Goal: Task Accomplishment & Management: Manage account settings

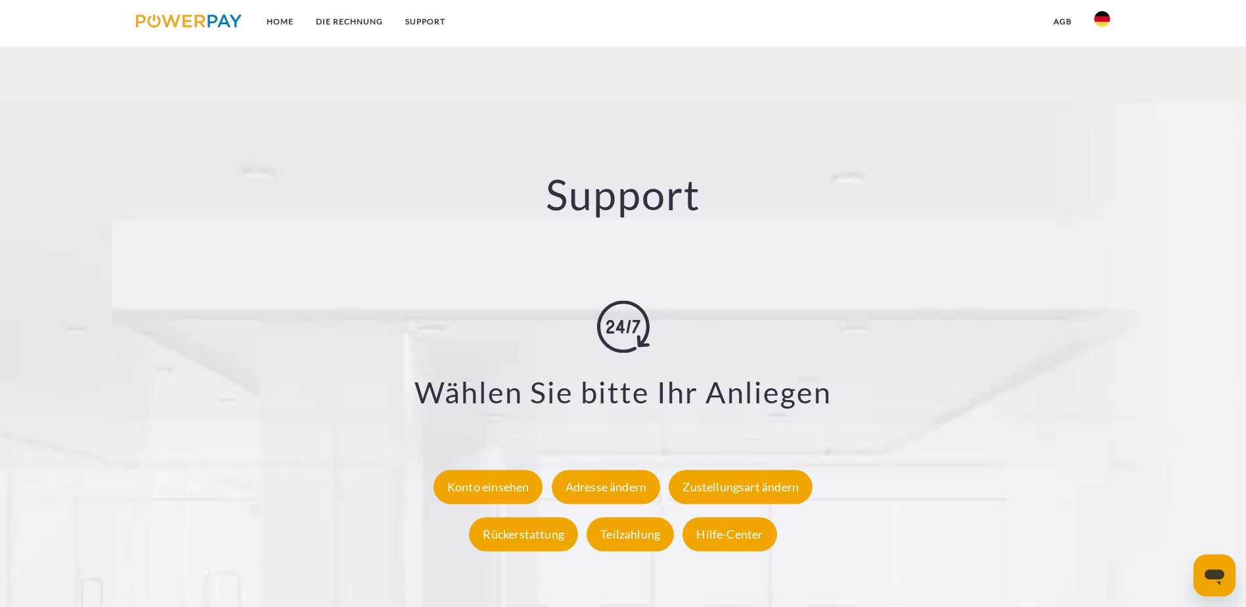
scroll to position [2429, 0]
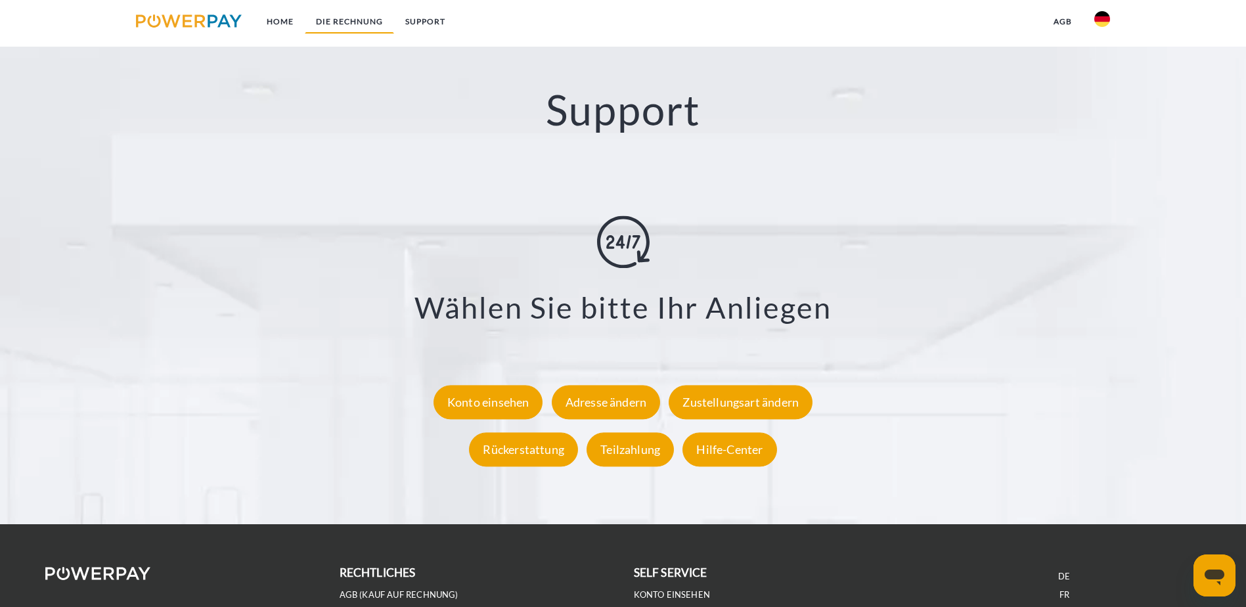
click at [330, 24] on link "DIE RECHNUNG" at bounding box center [349, 22] width 89 height 24
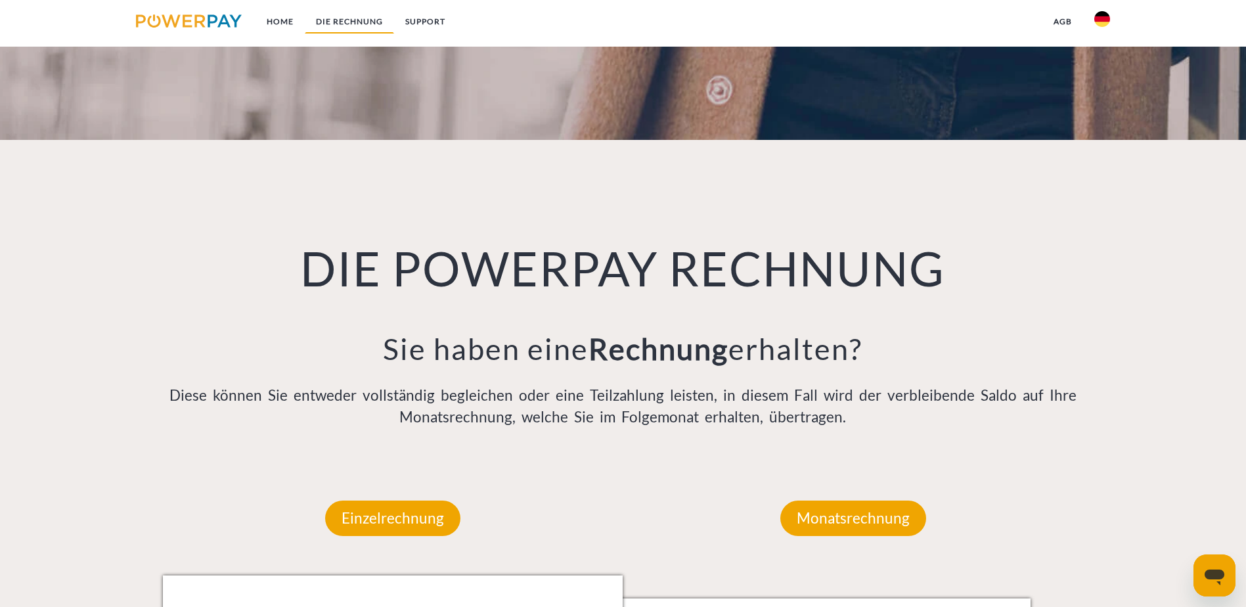
scroll to position [858, 0]
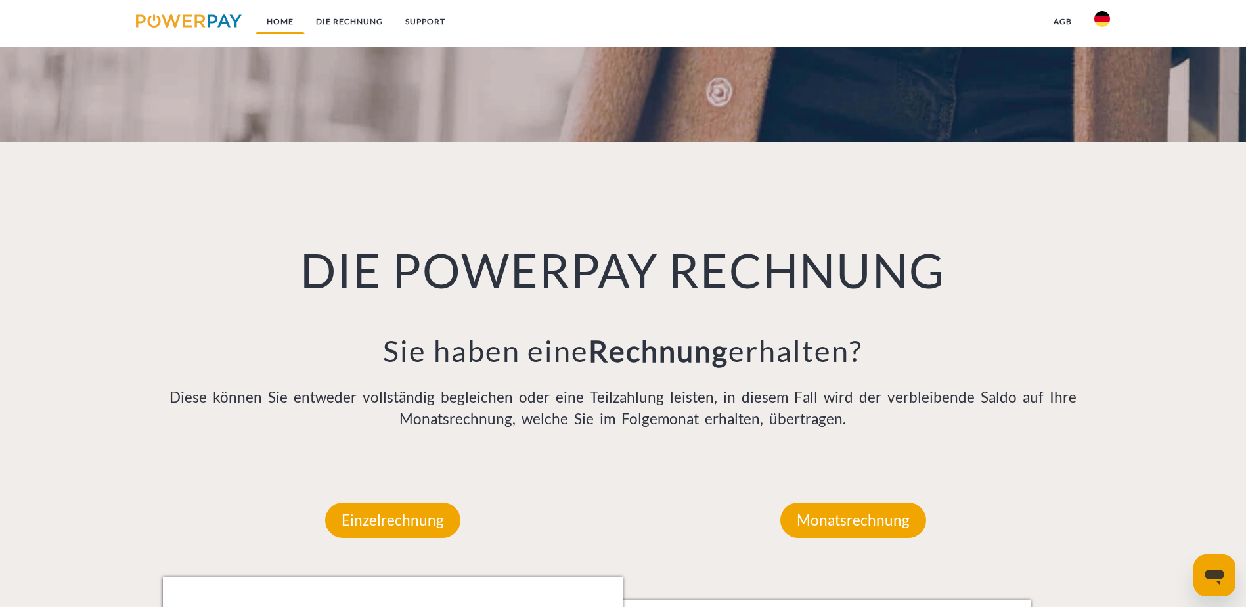
click at [268, 20] on link "Home" at bounding box center [280, 22] width 49 height 24
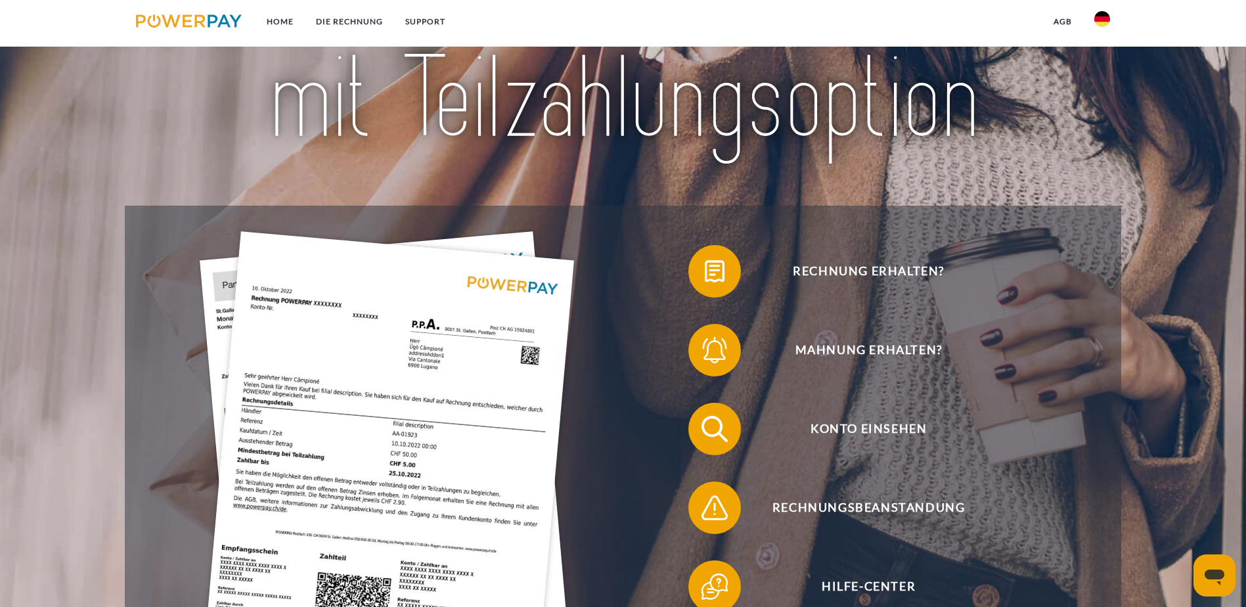
scroll to position [328, 0]
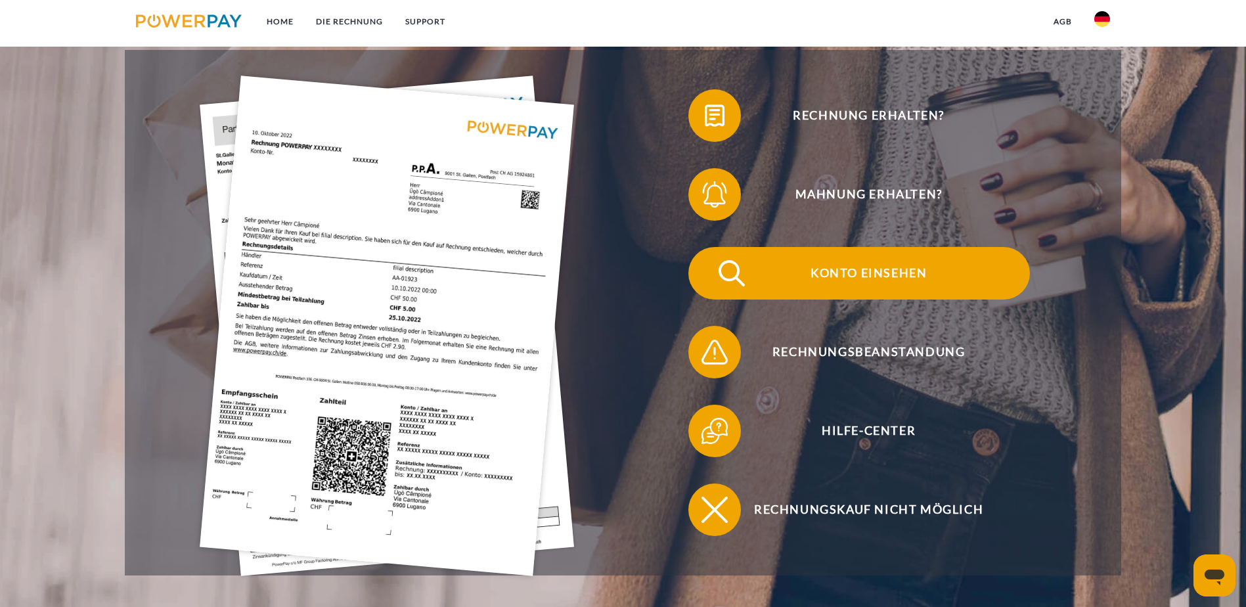
click at [707, 247] on span "Konto einsehen" at bounding box center [868, 273] width 322 height 53
